Goal: Transaction & Acquisition: Purchase product/service

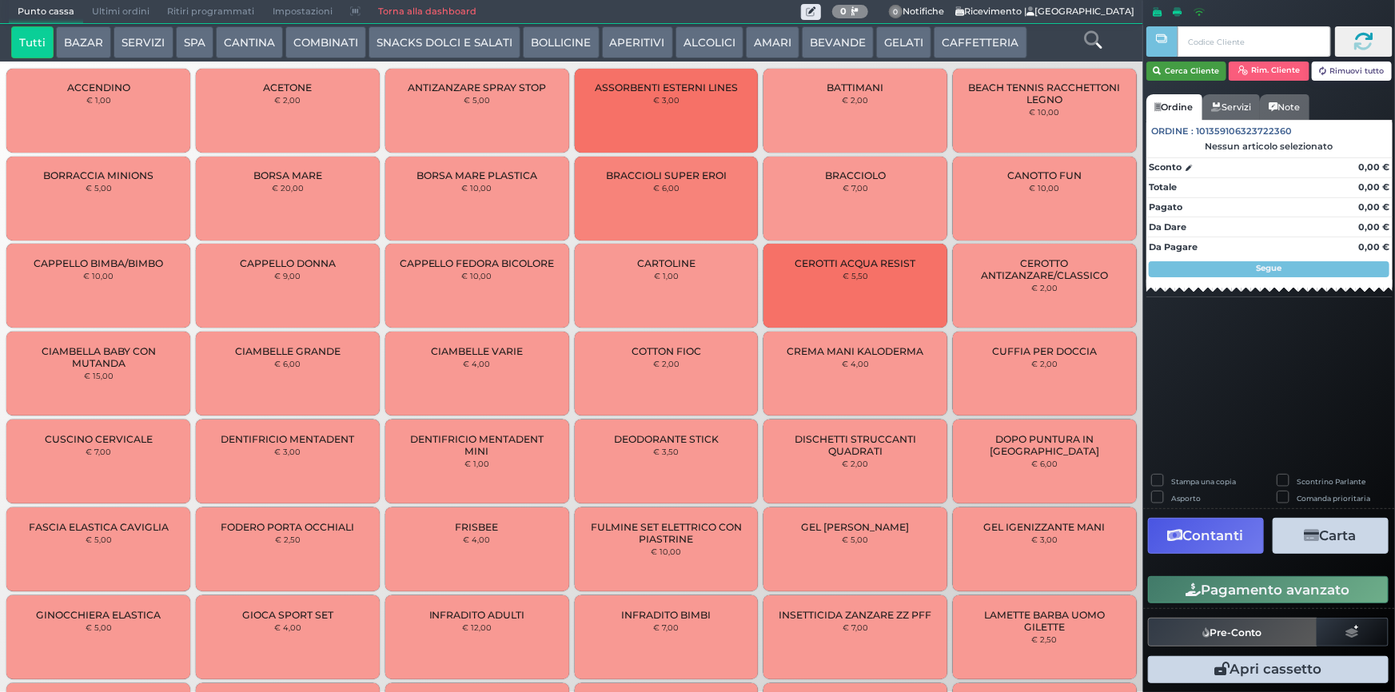
click at [1183, 70] on button "Cerca Cliente" at bounding box center [1186, 71] width 81 height 19
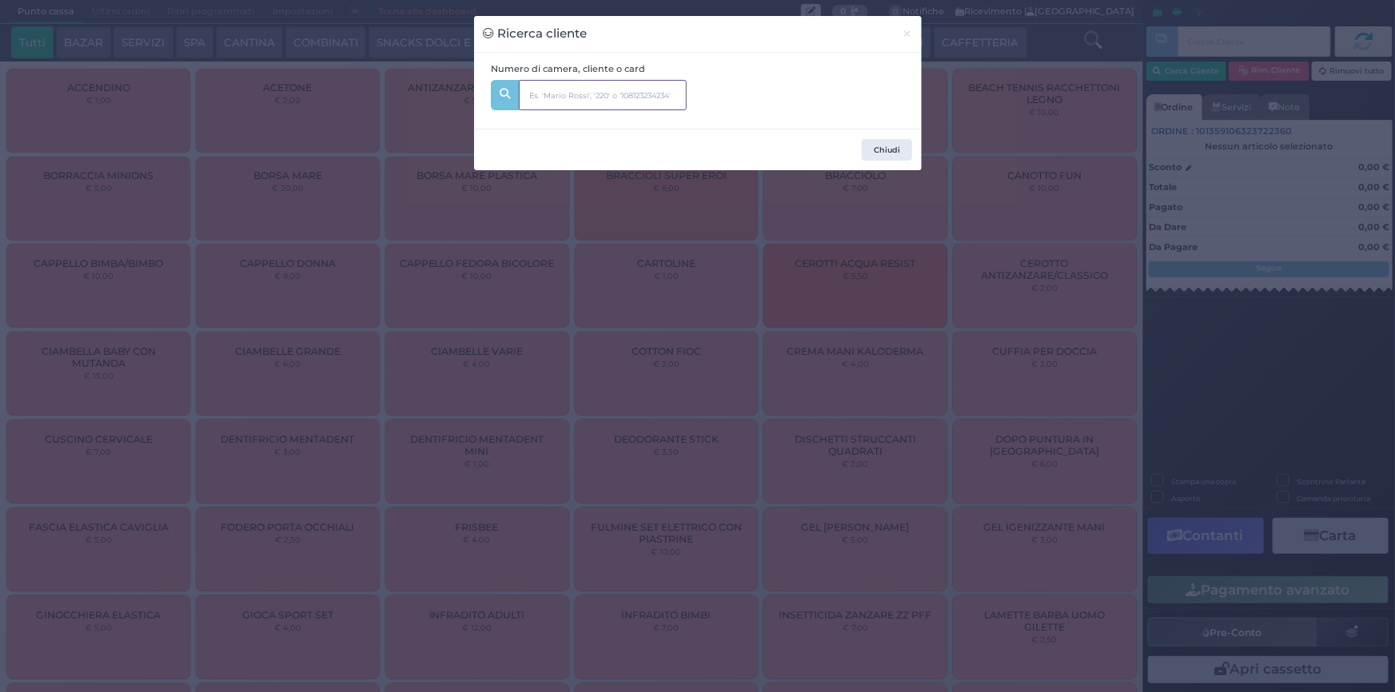
click at [641, 86] on input "text" at bounding box center [603, 95] width 168 height 30
type input "302"
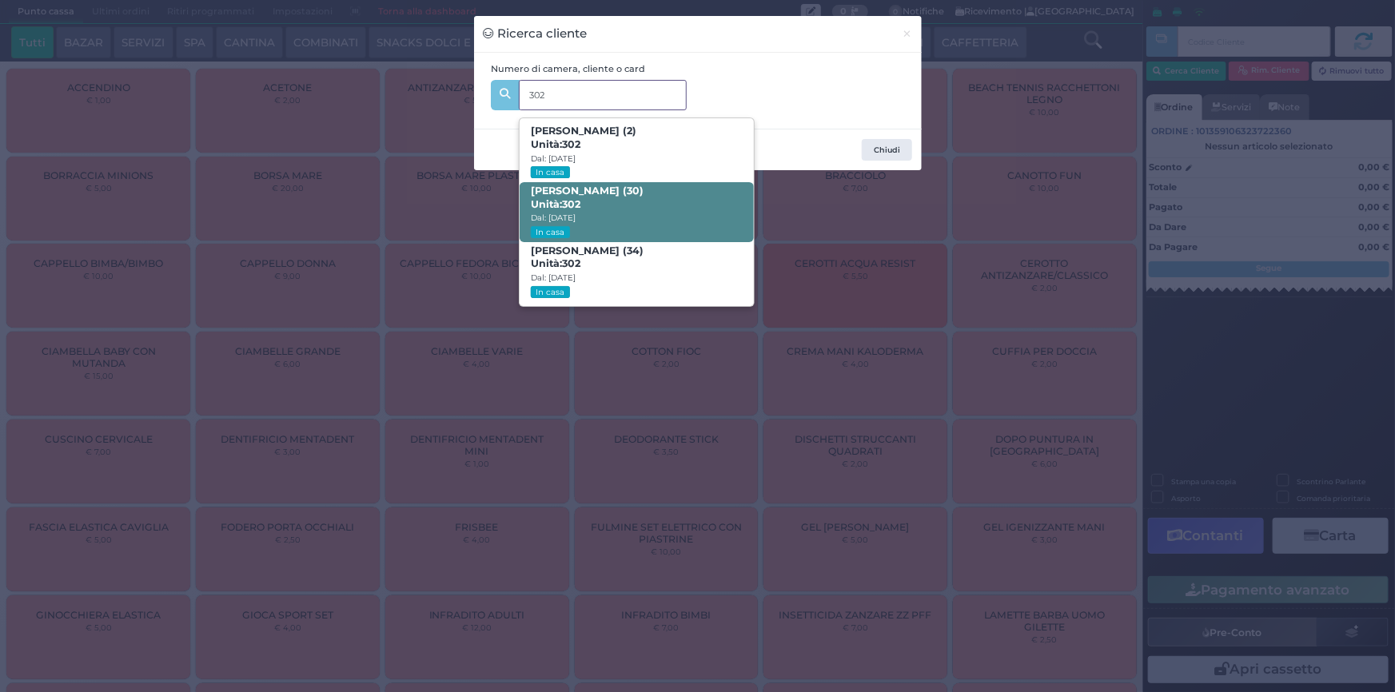
click at [596, 209] on span "Giorgia Ferrari (30) Unità: 302 Dal: 16/08/2025 In casa" at bounding box center [637, 212] width 234 height 60
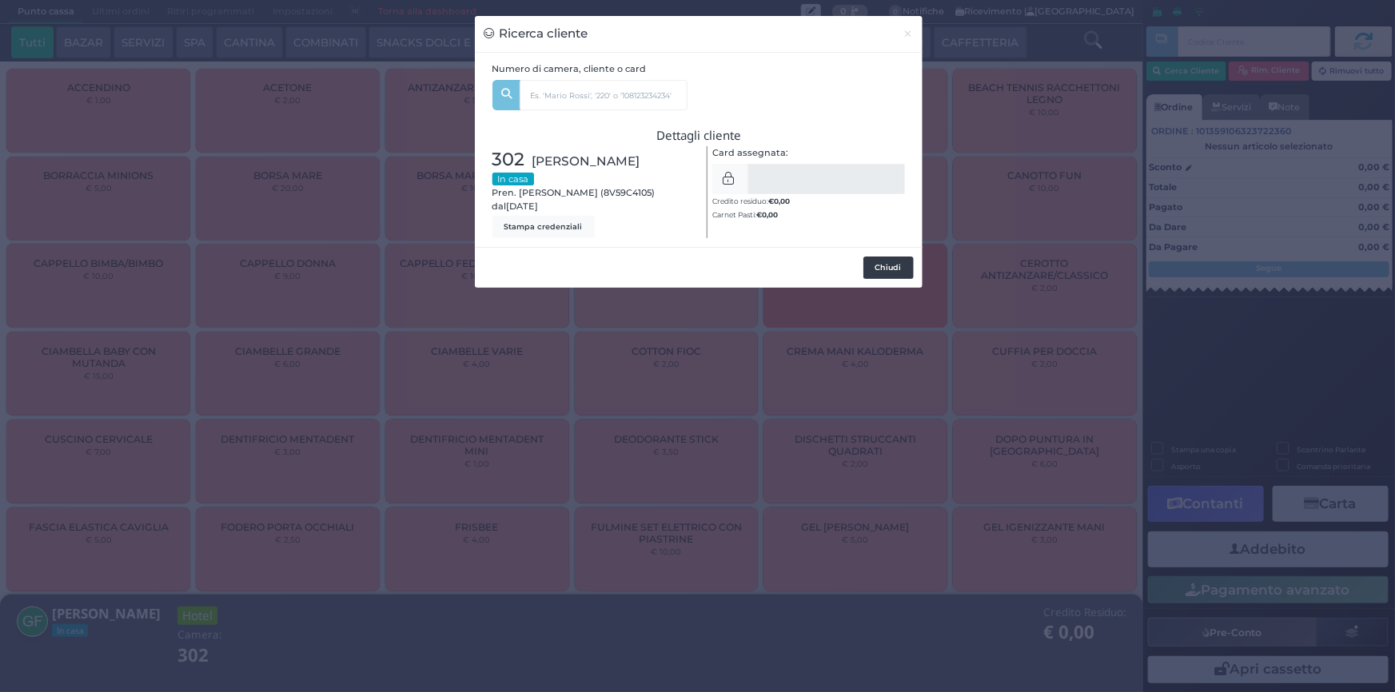
click at [891, 273] on button "Chiudi" at bounding box center [888, 268] width 50 height 22
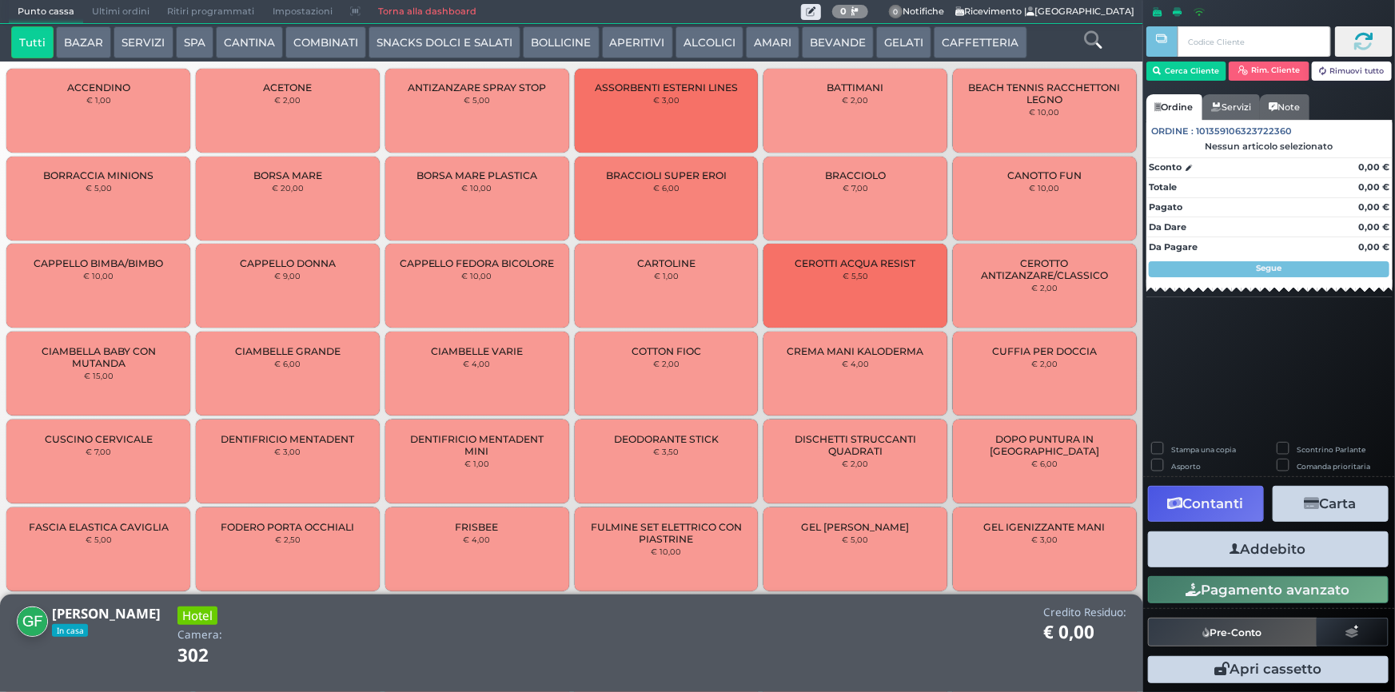
click at [185, 37] on button "SPA" at bounding box center [195, 42] width 38 height 32
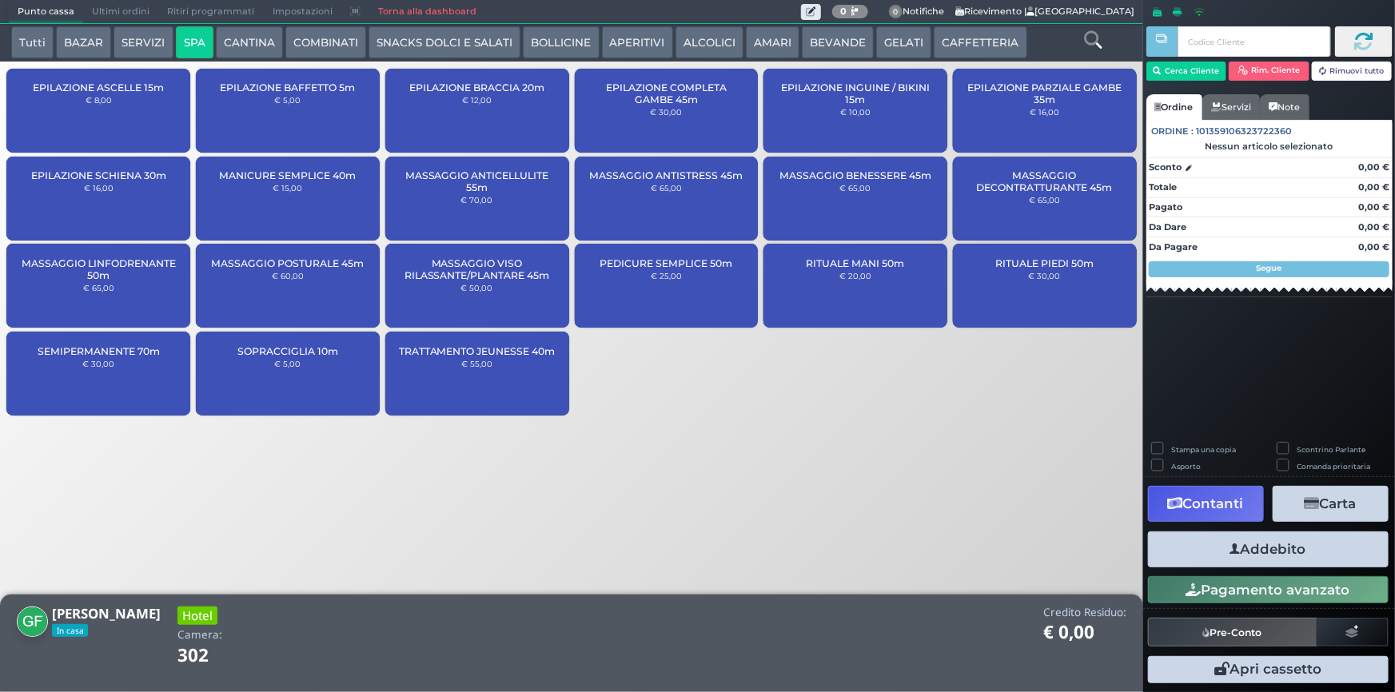
click at [280, 379] on div "SOPRACCIGLIA 10m € 5,00" at bounding box center [288, 374] width 184 height 84
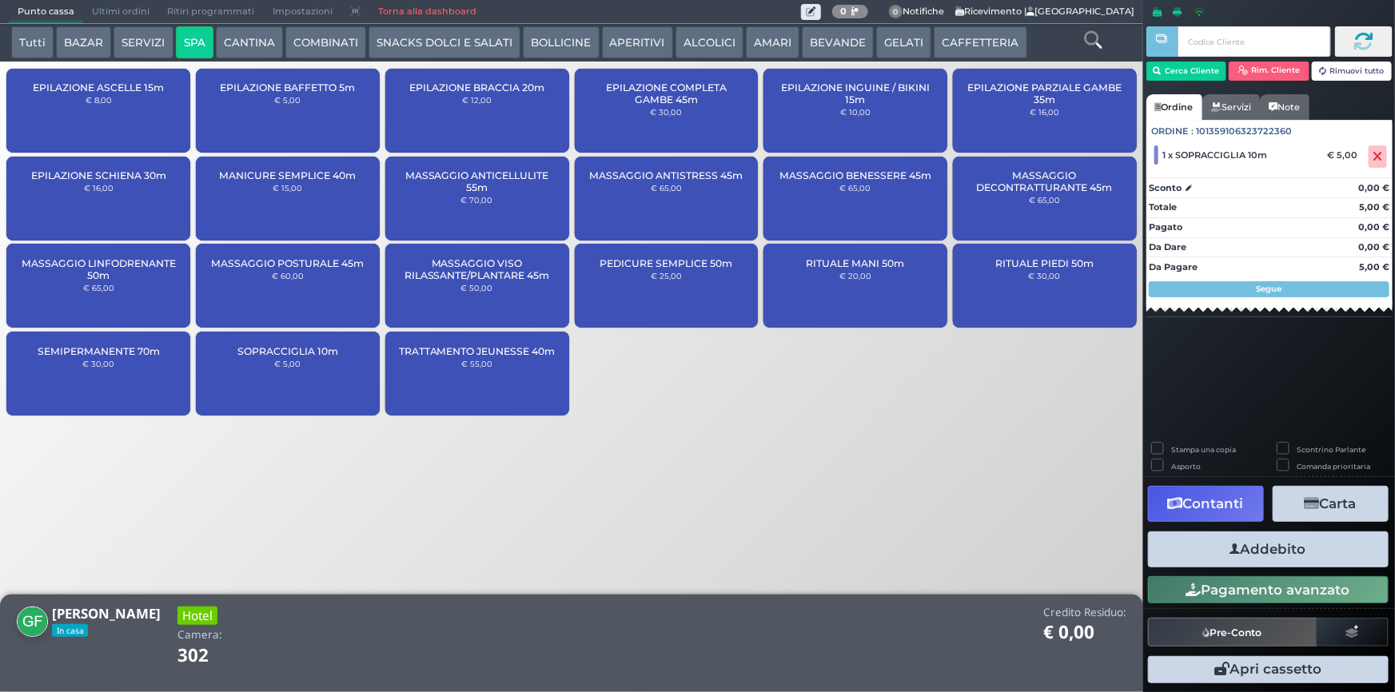
click at [1222, 557] on button "Addebito" at bounding box center [1268, 550] width 241 height 36
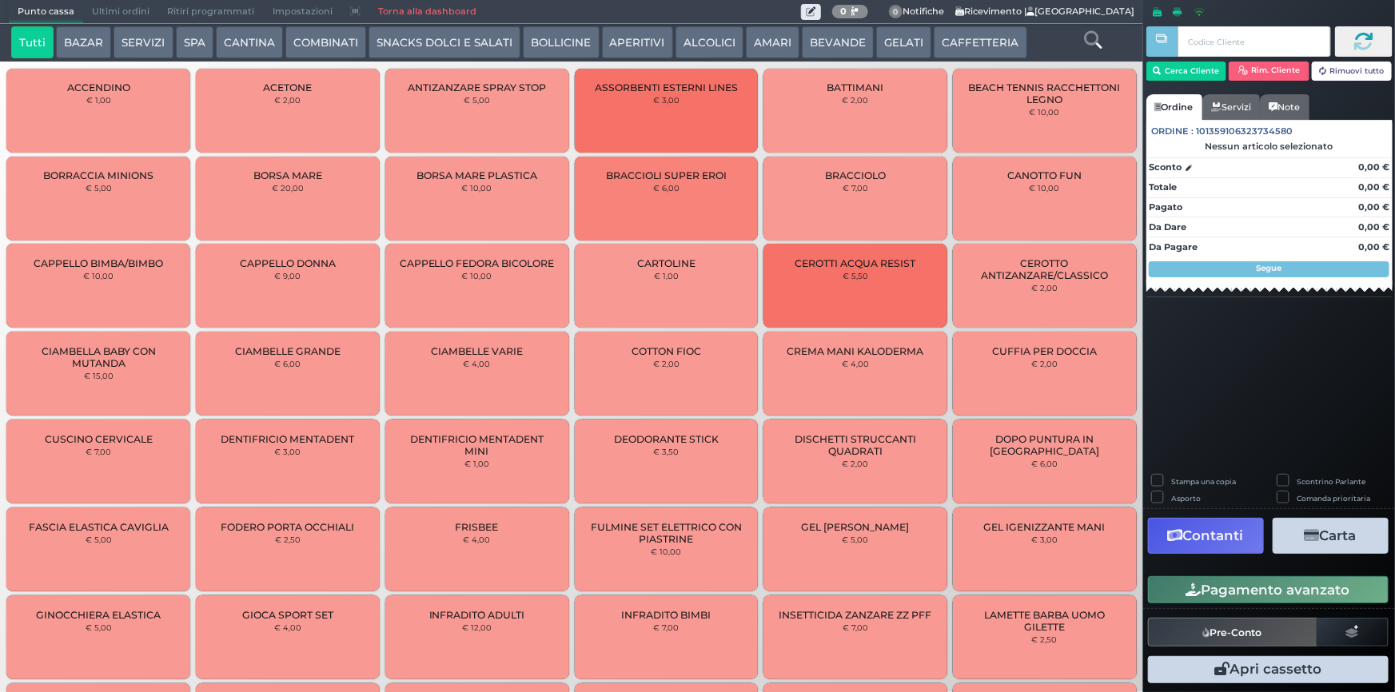
click at [151, 51] on button "SERVIZI" at bounding box center [143, 42] width 59 height 32
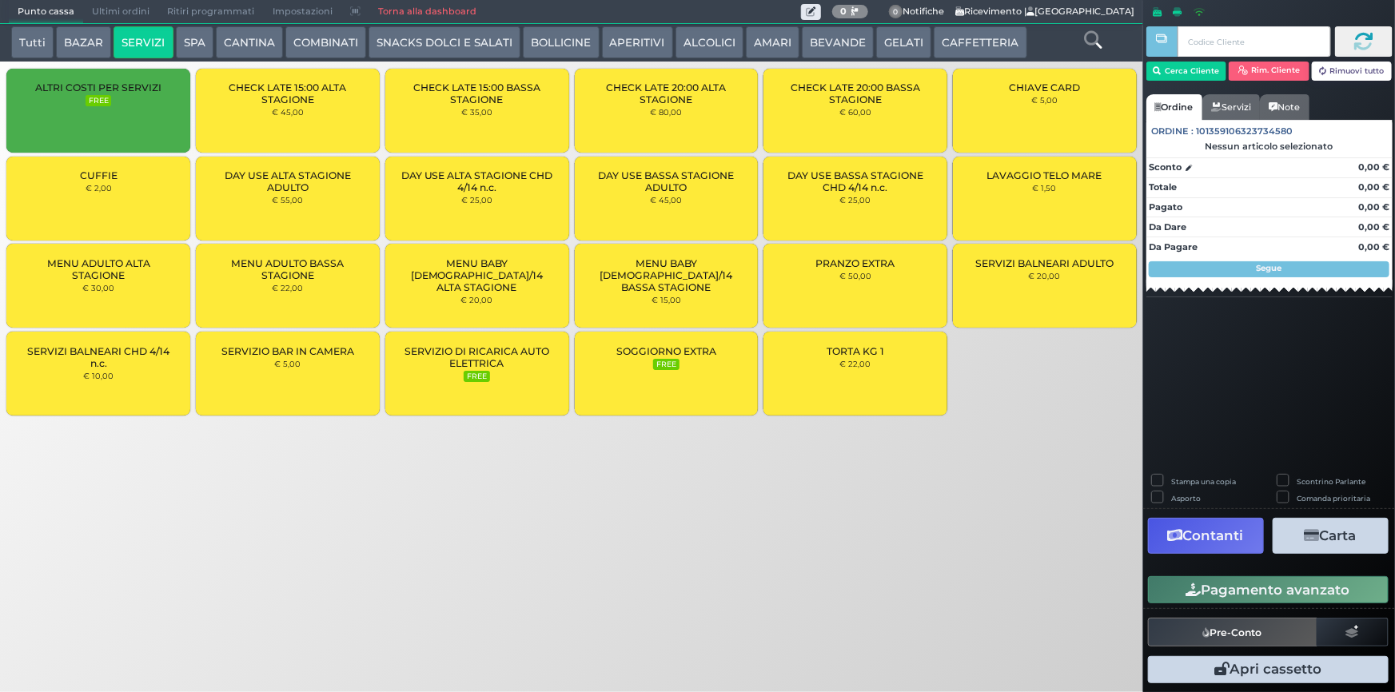
click at [207, 44] on button "SPA" at bounding box center [195, 42] width 38 height 32
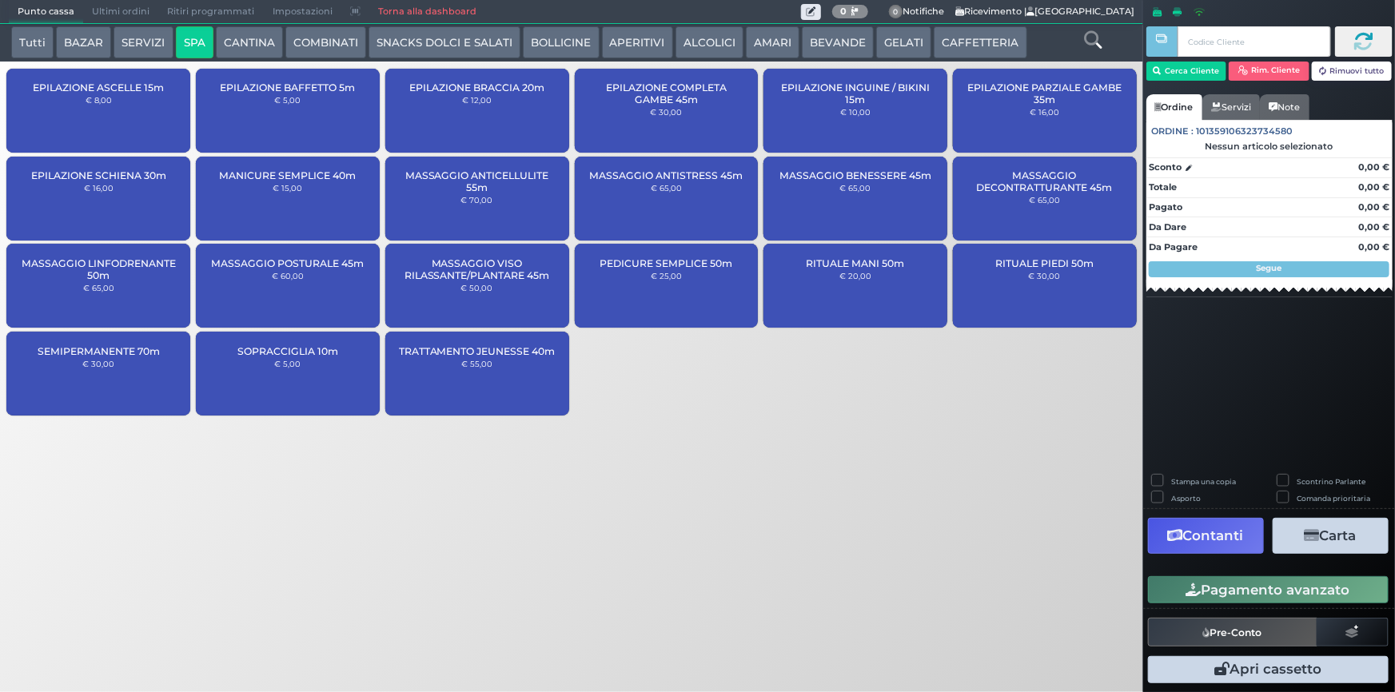
click at [669, 193] on div "MASSAGGIO ANTISTRESS 45m € 65,00" at bounding box center [667, 199] width 184 height 84
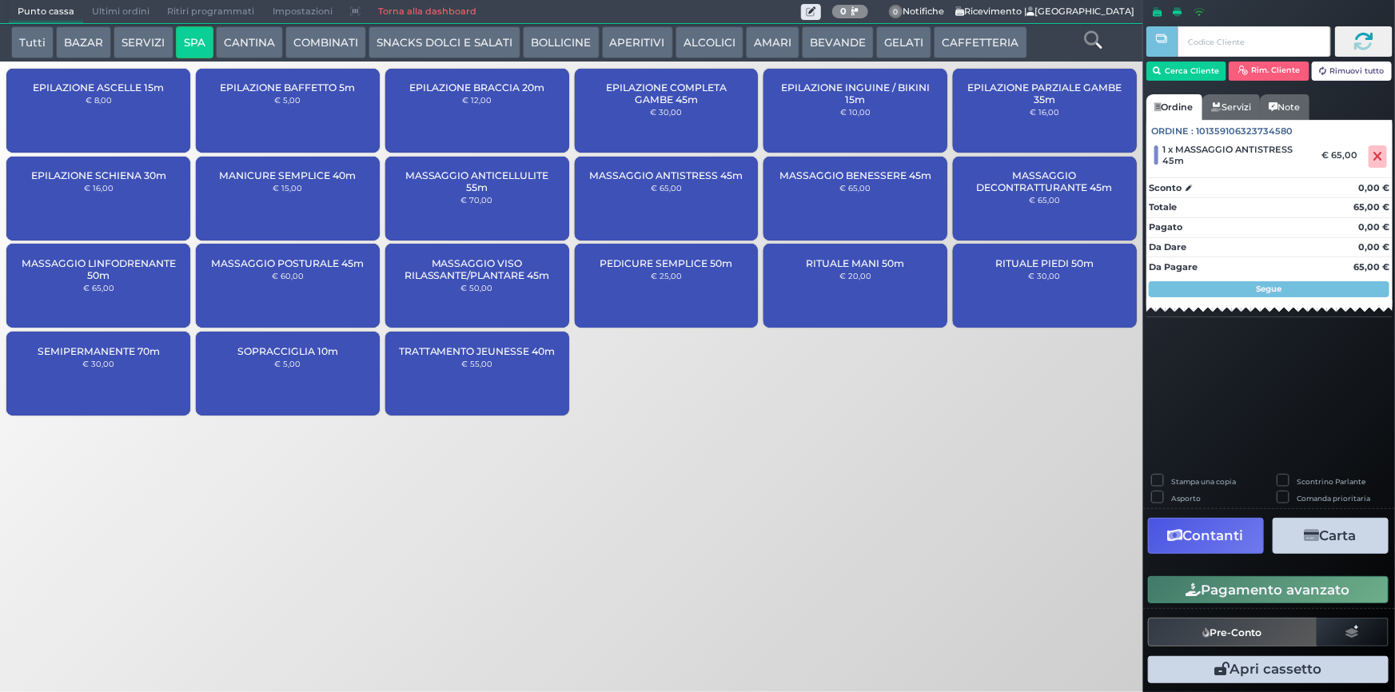
click at [1168, 482] on div "Stampa una copia" at bounding box center [1207, 483] width 110 height 17
click at [1171, 482] on label "Stampa una copia" at bounding box center [1203, 481] width 65 height 10
checkbox input "true"
click at [1334, 536] on button "Carta" at bounding box center [1331, 536] width 116 height 36
